Goal: Information Seeking & Learning: Learn about a topic

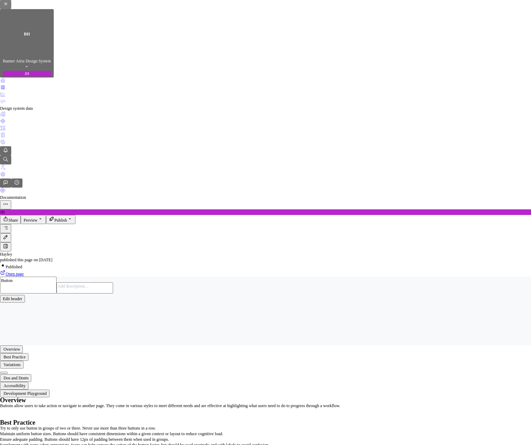
click at [46, 215] on button "Preview" at bounding box center [33, 219] width 25 height 9
click at [349, 49] on button "Build preview" at bounding box center [331, 44] width 35 height 9
click at [37, 218] on span "Preview" at bounding box center [31, 220] width 14 height 5
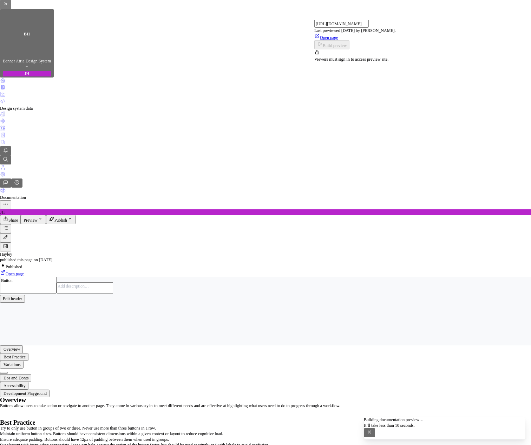
click at [338, 35] on span "Open page" at bounding box center [329, 37] width 18 height 5
type textarea "*"
type input "[URL][DOMAIN_NAME]"
click at [11, 9] on button "Expand sidebar" at bounding box center [5, 4] width 11 height 9
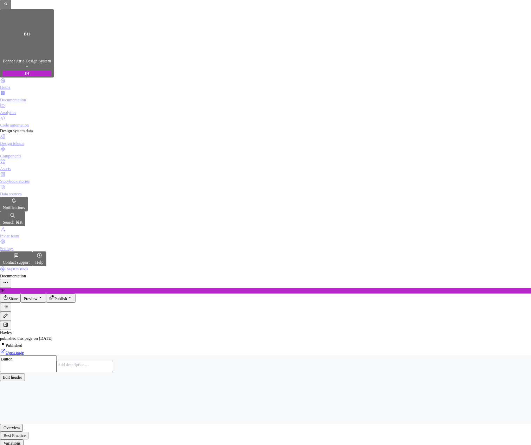
type textarea "*"
click at [44, 141] on div "Design tokens" at bounding box center [265, 144] width 531 height 6
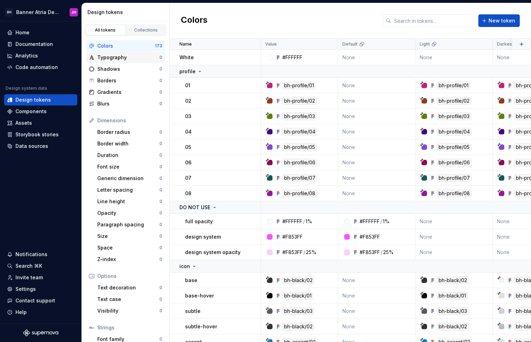
click at [120, 58] on div "Typography" at bounding box center [128, 57] width 62 height 7
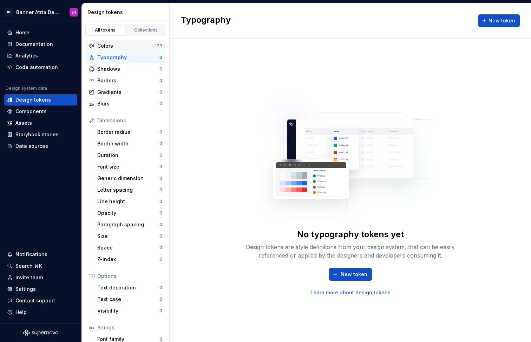
click at [109, 43] on div "Colors" at bounding box center [126, 45] width 58 height 7
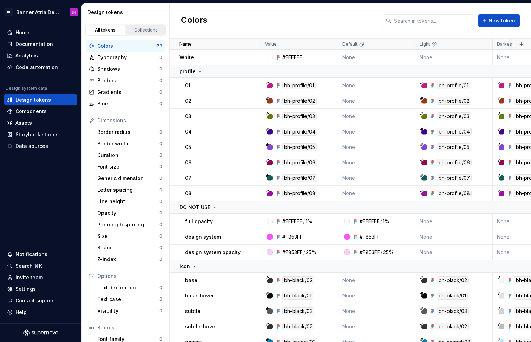
click at [134, 31] on div "Collections" at bounding box center [145, 30] width 35 height 6
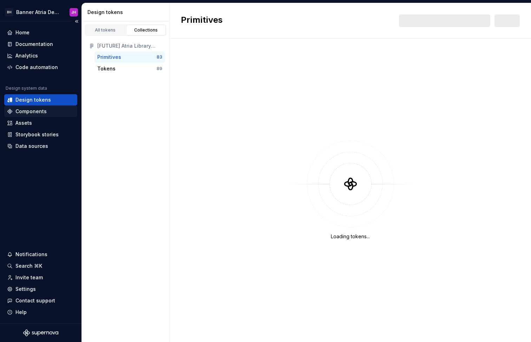
click at [46, 111] on div "Components" at bounding box center [40, 111] width 67 height 7
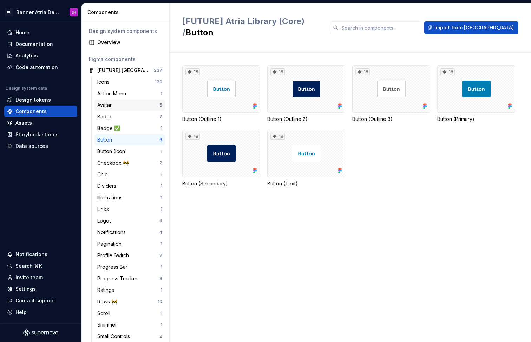
click at [131, 103] on div "Avatar" at bounding box center [128, 105] width 62 height 7
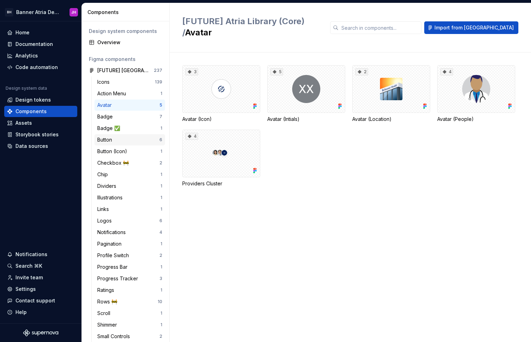
click at [128, 136] on div "Button" at bounding box center [128, 139] width 62 height 7
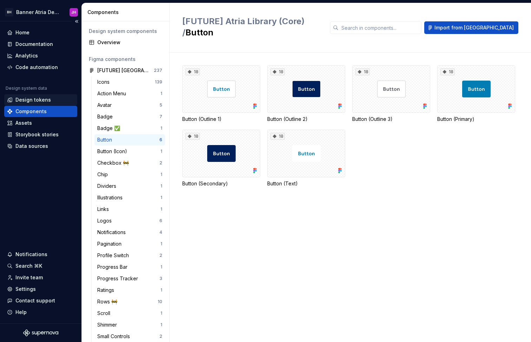
click at [51, 100] on div "Design tokens" at bounding box center [40, 99] width 67 height 7
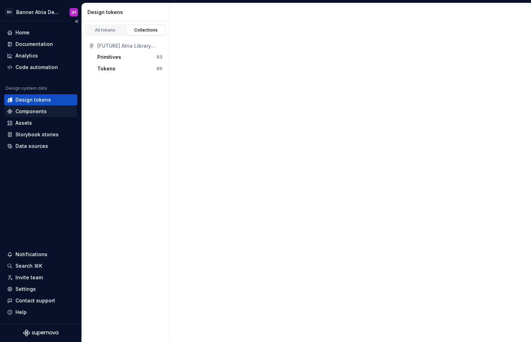
click at [47, 109] on div "Components" at bounding box center [40, 111] width 67 height 7
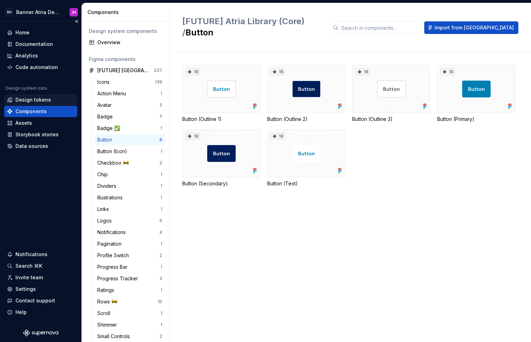
click at [47, 100] on div "Design tokens" at bounding box center [32, 99] width 35 height 7
